Goal: Check status

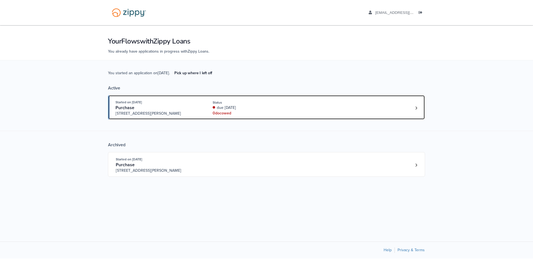
click at [157, 105] on div "Purchase" at bounding box center [157, 108] width 85 height 6
click at [252, 104] on div "Status" at bounding box center [250, 102] width 74 height 5
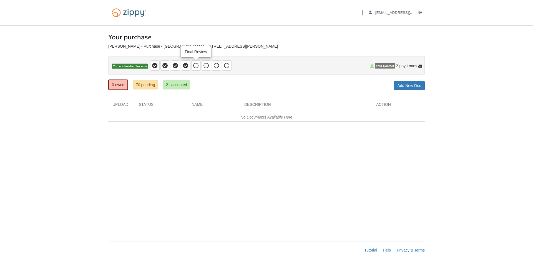
click at [198, 67] on icon at bounding box center [196, 66] width 6 height 6
click at [206, 67] on icon at bounding box center [206, 66] width 6 height 6
click at [190, 65] on span at bounding box center [185, 65] width 9 height 10
click at [197, 65] on icon at bounding box center [196, 66] width 6 height 6
